Goal: Information Seeking & Learning: Learn about a topic

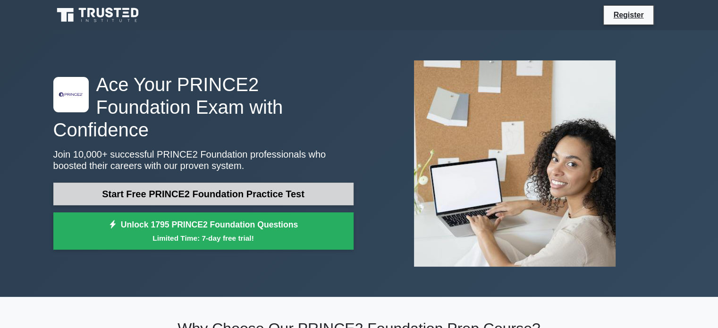
click at [166, 185] on link "Start Free PRINCE2 Foundation Practice Test" at bounding box center [203, 194] width 300 height 23
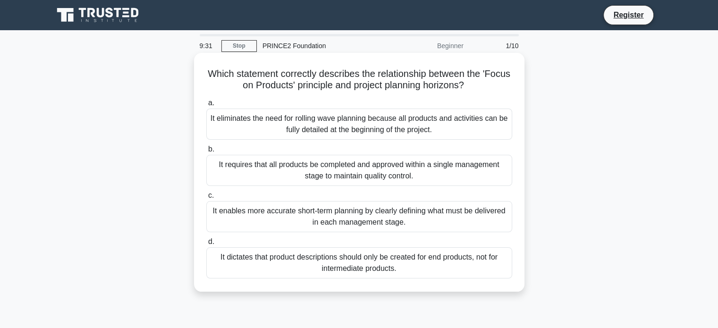
click at [289, 217] on div "It enables more accurate short-term planning by clearly defining what must be d…" at bounding box center [359, 216] width 306 height 31
click at [206, 199] on input "c. It enables more accurate short-term planning by clearly defining what must b…" at bounding box center [206, 196] width 0 height 6
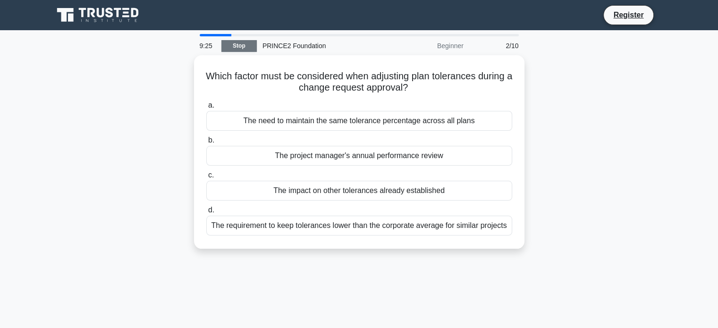
click at [244, 46] on link "Stop" at bounding box center [238, 46] width 35 height 12
